Goal: Transaction & Acquisition: Purchase product/service

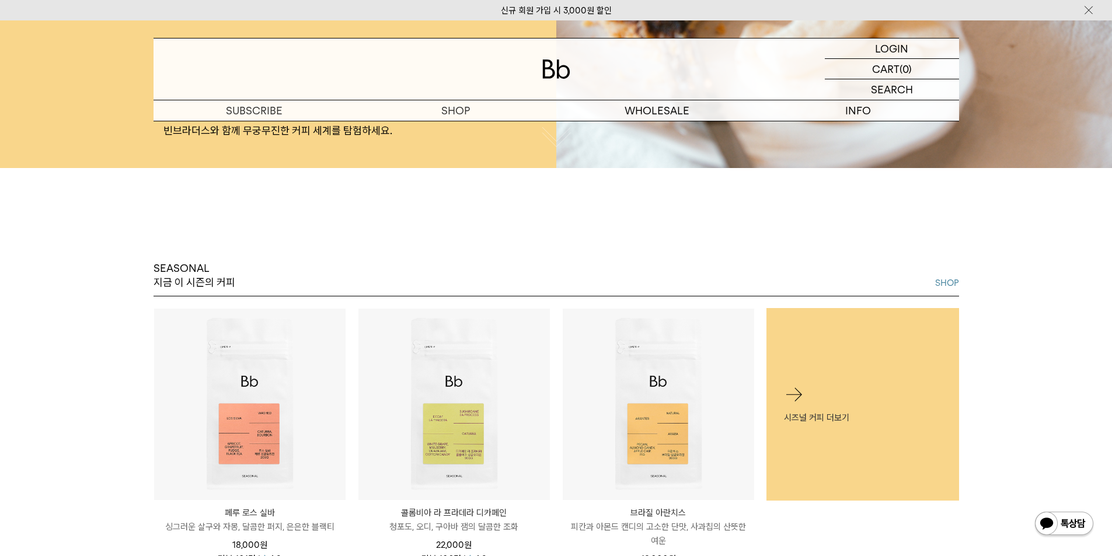
scroll to position [642, 0]
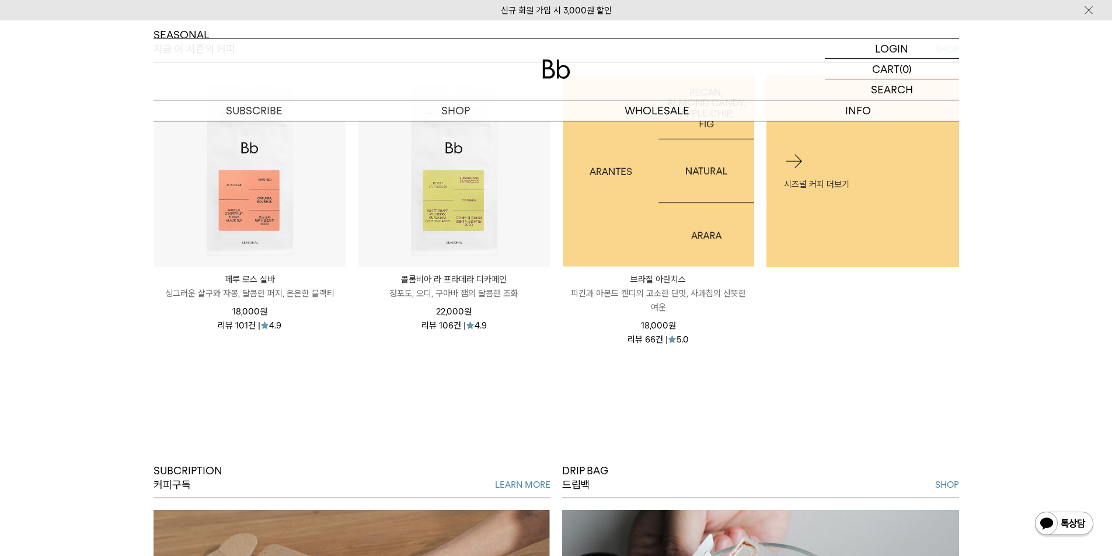
click at [633, 222] on img at bounding box center [659, 171] width 192 height 192
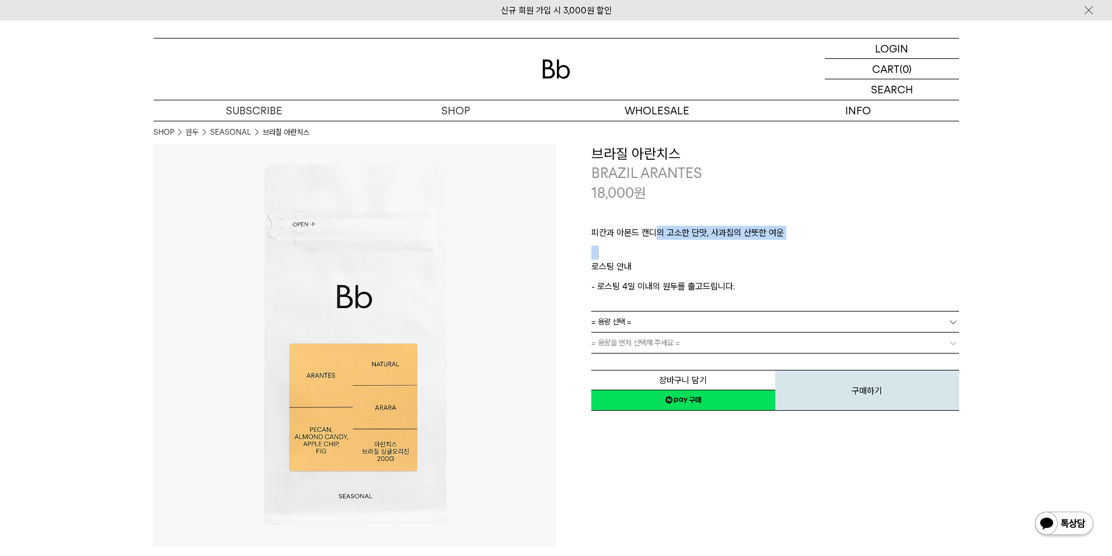
drag, startPoint x: 659, startPoint y: 228, endPoint x: 767, endPoint y: 248, distance: 109.9
click at [759, 247] on div "피칸과 아몬드 캔디의 고소한 단맛, 사과칩의 산뜻한 여운 ㅤ 로스팅 안내 - 로스팅 4일 이내의 원두를 출고드립니다." at bounding box center [775, 257] width 368 height 109
click at [817, 251] on p "ㅤ" at bounding box center [775, 253] width 368 height 14
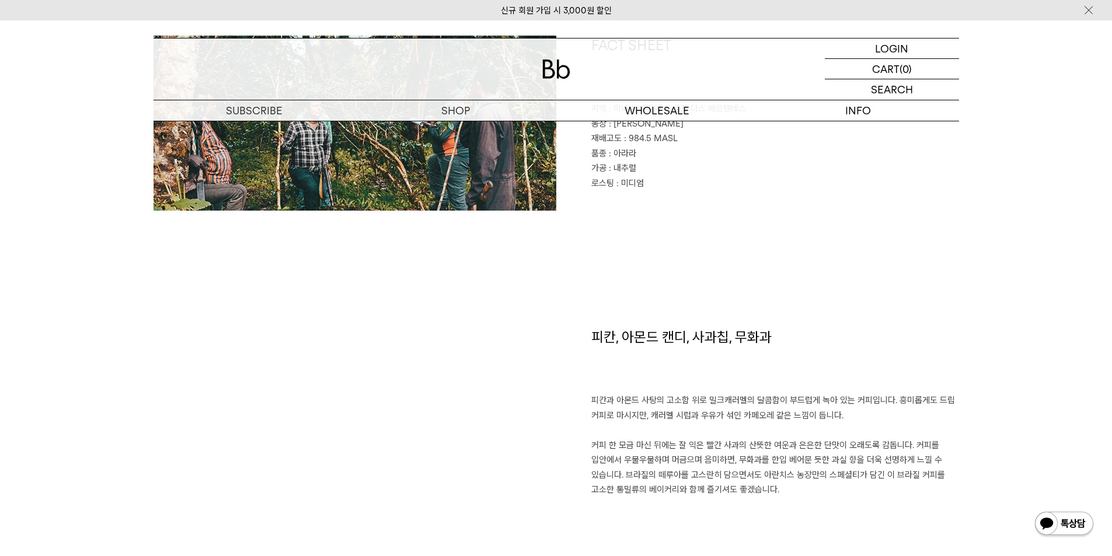
scroll to position [701, 0]
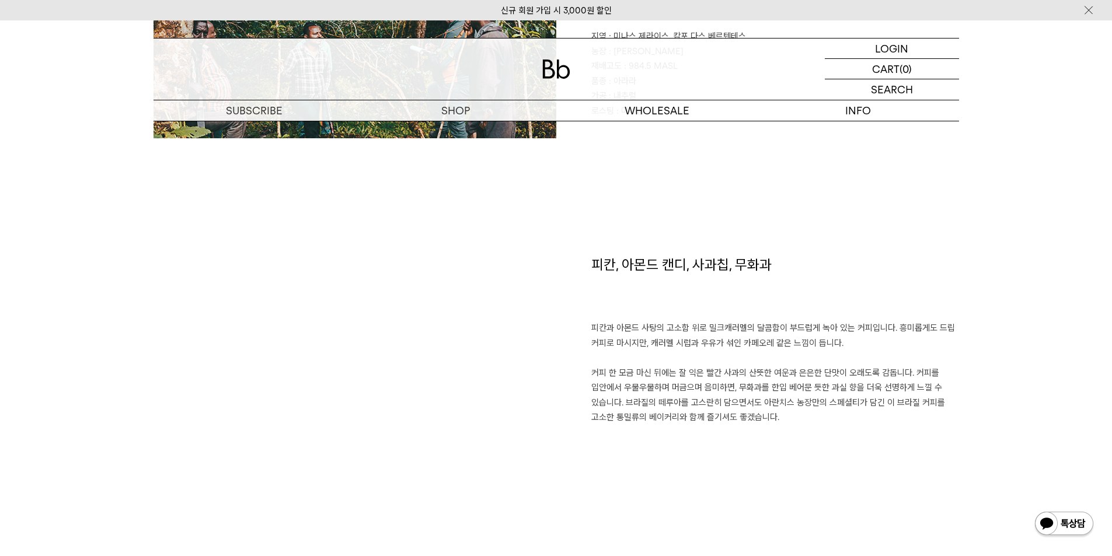
click at [563, 69] on img at bounding box center [556, 69] width 28 height 19
